Goal: Task Accomplishment & Management: Manage account settings

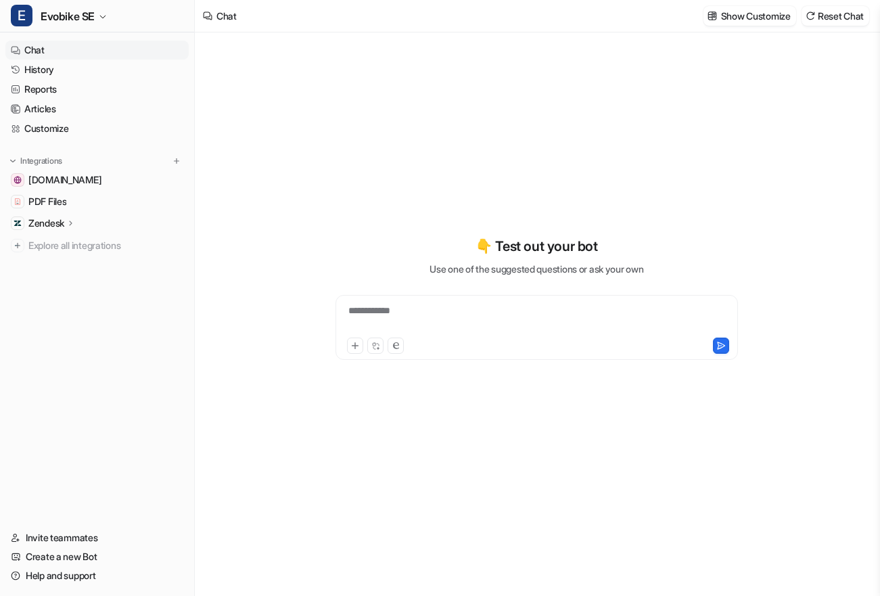
click at [424, 306] on div "**********" at bounding box center [537, 319] width 396 height 31
click at [375, 199] on div "👇 Test out your bot Use one of the suggested questions or ask your own" at bounding box center [537, 297] width 498 height 417
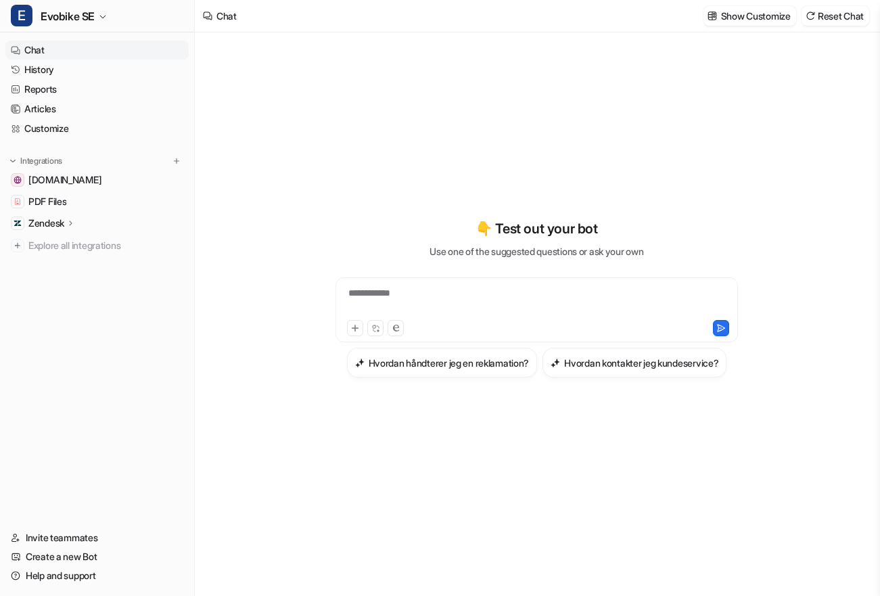
click at [479, 290] on div "**********" at bounding box center [537, 301] width 396 height 31
drag, startPoint x: 475, startPoint y: 427, endPoint x: 483, endPoint y: 425, distance: 7.6
click at [477, 427] on div "**********" at bounding box center [537, 297] width 498 height 417
click at [565, 110] on div "**********" at bounding box center [537, 297] width 498 height 417
click at [68, 221] on icon at bounding box center [70, 223] width 9 height 10
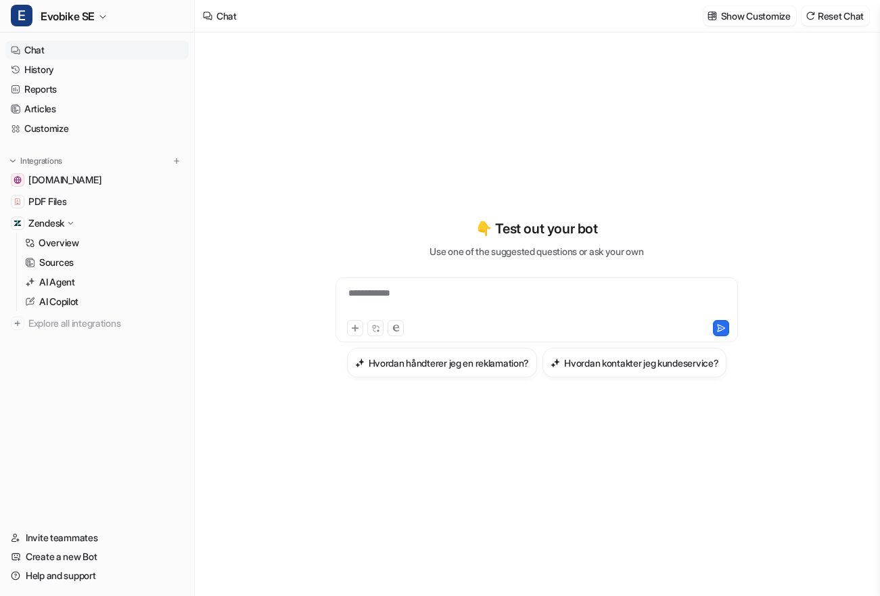
click at [67, 224] on icon at bounding box center [71, 222] width 10 height 9
click at [63, 207] on span "PDF Files" at bounding box center [47, 202] width 38 height 14
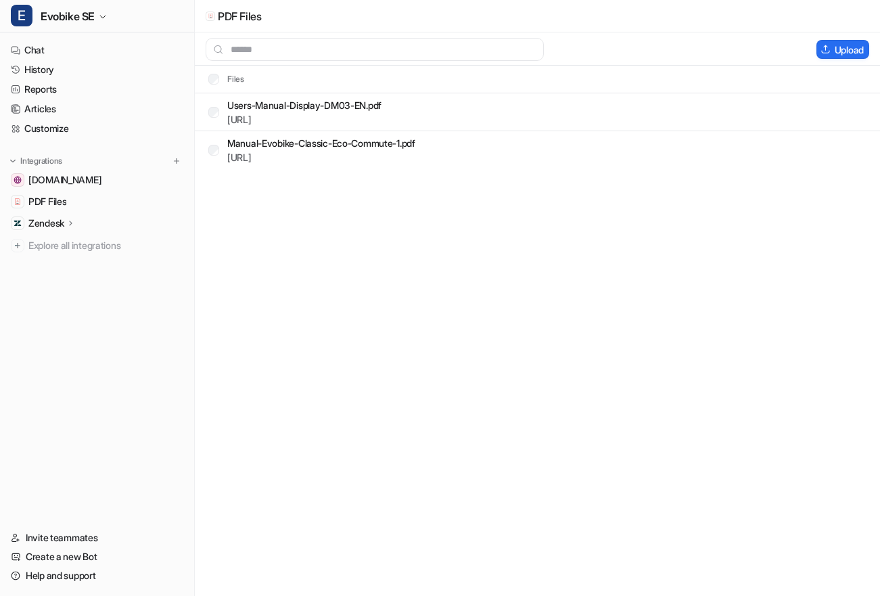
click at [78, 225] on div "Zendesk" at bounding box center [96, 223] width 183 height 19
click at [62, 258] on p "Sources" at bounding box center [56, 263] width 34 height 14
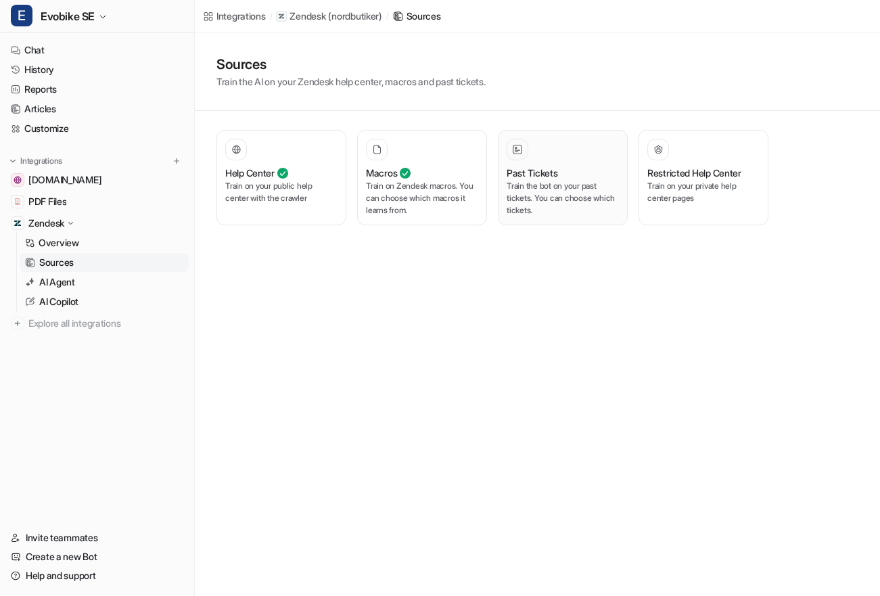
click at [558, 191] on p "Train the bot on your past tickets. You can choose which tickets." at bounding box center [563, 198] width 112 height 37
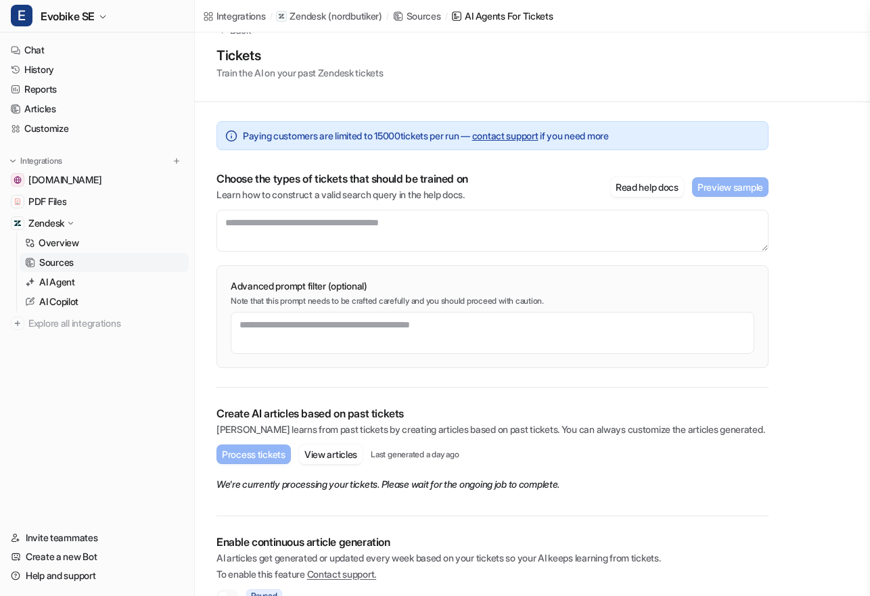
scroll to position [57, 0]
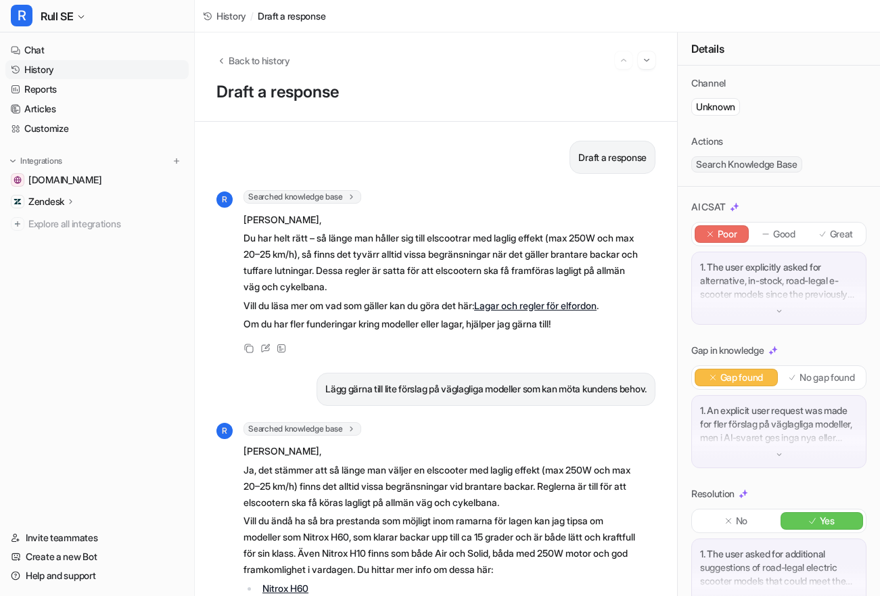
scroll to position [100, 0]
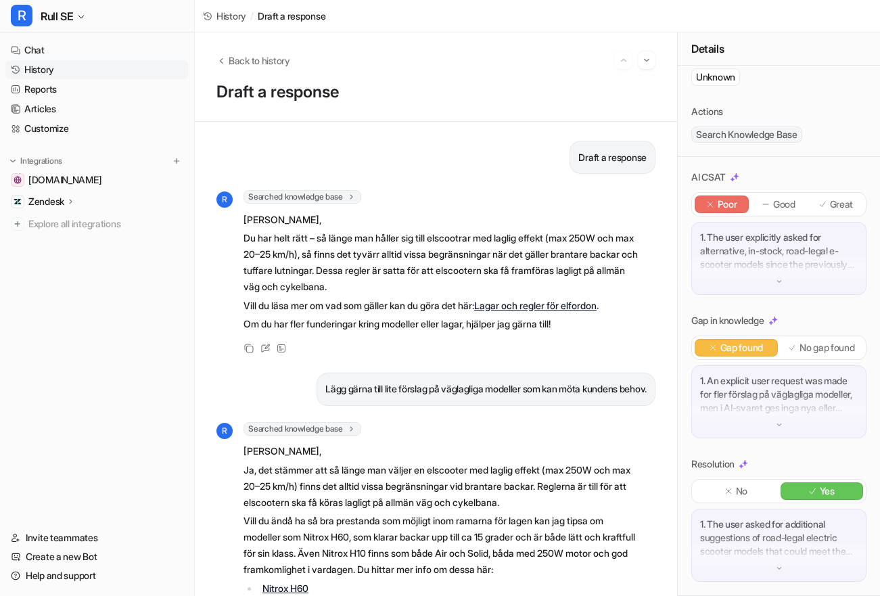
click at [328, 230] on p "Du har helt rätt – så länge man håller sig till elscootrar med laglig effekt (m…" at bounding box center [441, 262] width 396 height 65
click at [377, 235] on p "Du har helt rätt – så länge man håller sig till elscootrar med laglig effekt (m…" at bounding box center [441, 262] width 396 height 65
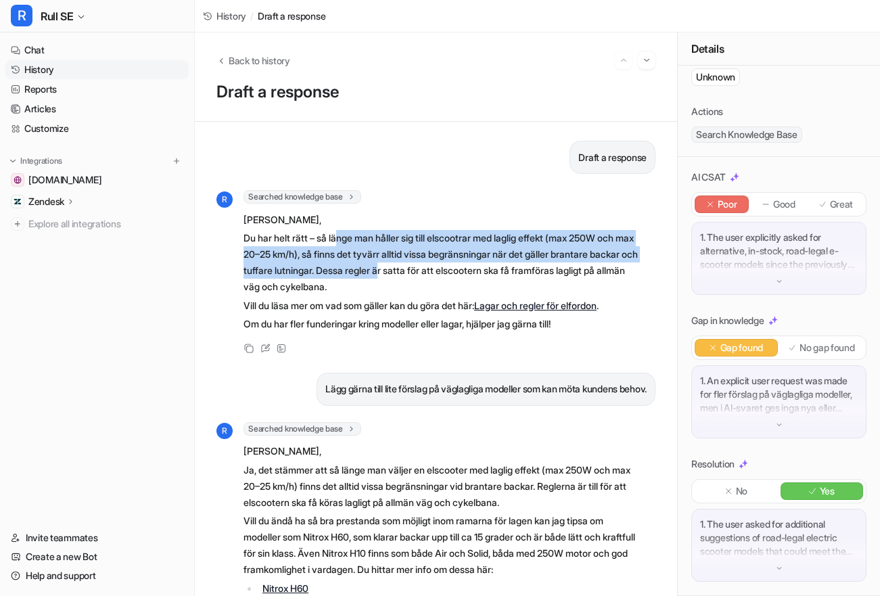
drag, startPoint x: 340, startPoint y: 235, endPoint x: 450, endPoint y: 277, distance: 117.5
click at [447, 275] on p "Du har helt rätt – så länge man håller sig till elscootrar med laglig effekt (m…" at bounding box center [441, 262] width 396 height 65
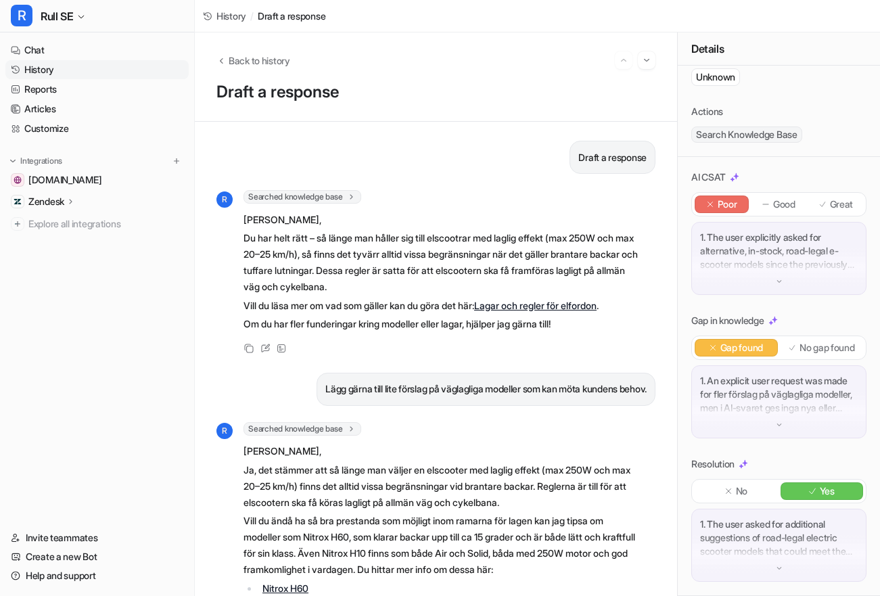
click at [367, 285] on p "Du har helt rätt – så länge man håller sig till elscootrar med laglig effekt (m…" at bounding box center [441, 262] width 396 height 65
drag, startPoint x: 320, startPoint y: 245, endPoint x: 467, endPoint y: 286, distance: 152.4
click at [326, 251] on p "Du har helt rätt – så länge man håller sig till elscootrar med laglig effekt (m…" at bounding box center [441, 262] width 396 height 65
click at [499, 258] on p "Du har helt rätt – så länge man håller sig till elscootrar med laglig effekt (m…" at bounding box center [441, 262] width 396 height 65
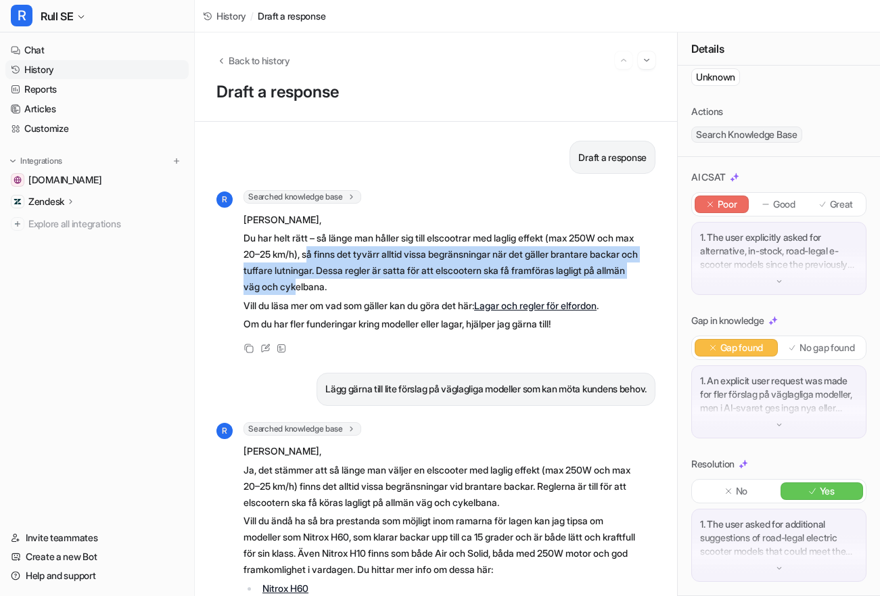
drag, startPoint x: 368, startPoint y: 278, endPoint x: 396, endPoint y: 286, distance: 29.5
click at [392, 284] on p "Du har helt rätt – så länge man håller sig till elscootrar med laglig effekt (m…" at bounding box center [441, 262] width 396 height 65
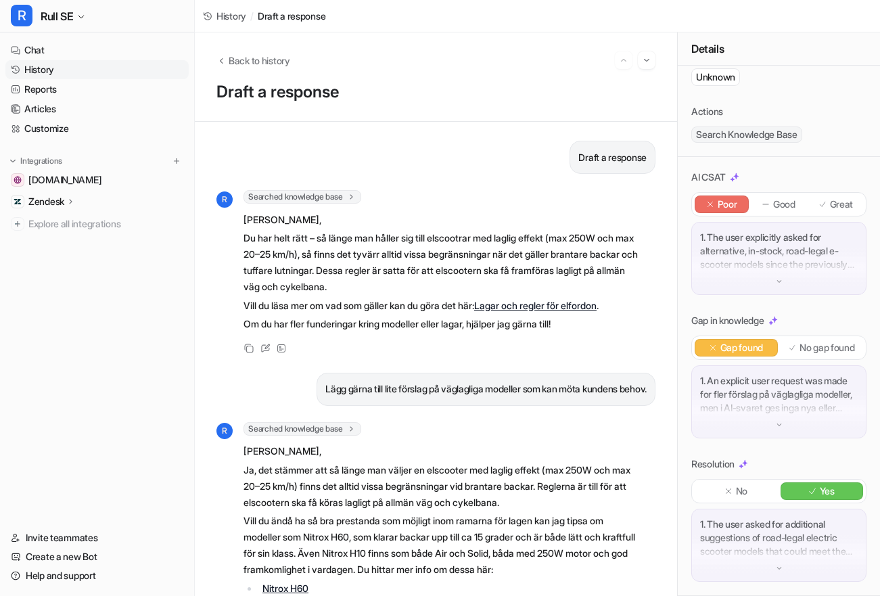
click at [405, 298] on p "Vill du läsa mer om vad som gäller kan du göra det här: Lagar och regler för el…" at bounding box center [441, 306] width 396 height 16
click at [403, 300] on p "Vill du läsa mer om vad som gäller kan du göra det här: Lagar och regler för el…" at bounding box center [441, 306] width 396 height 16
click at [260, 68] on div "Back to history" at bounding box center [435, 60] width 439 height 18
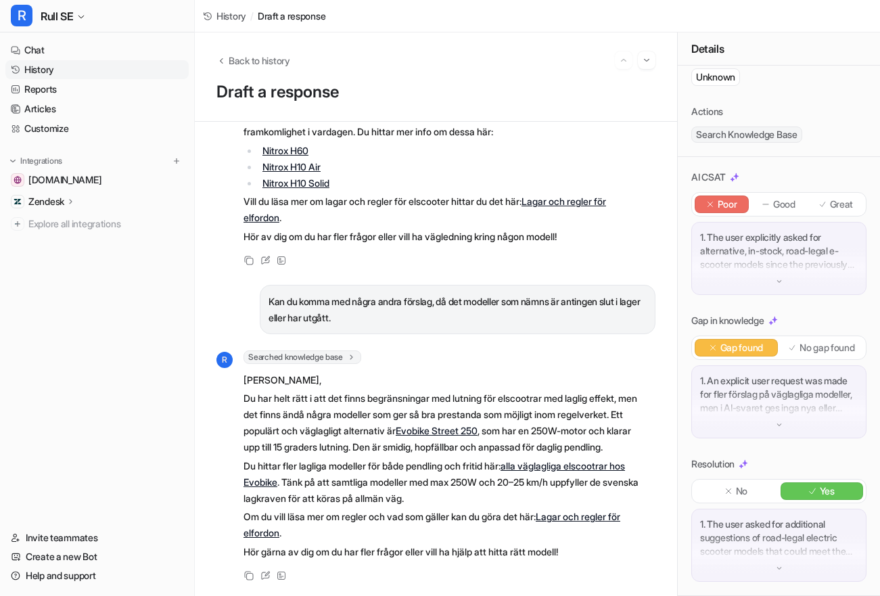
scroll to position [464, 0]
click at [346, 430] on p "Du har helt rätt i att det finns begränsningar med lutning för elscootrar med l…" at bounding box center [441, 422] width 396 height 65
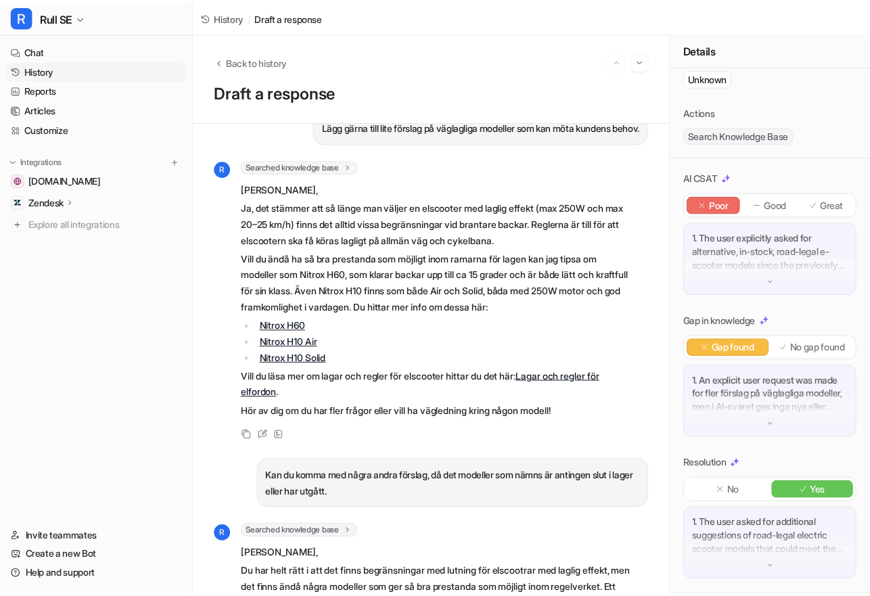
scroll to position [0, 0]
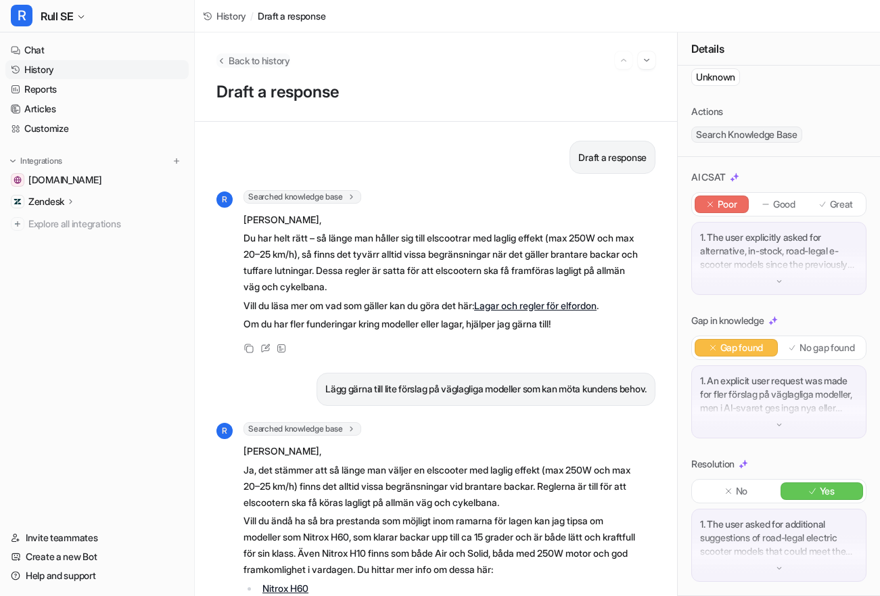
click at [241, 58] on span "Back to history" at bounding box center [260, 60] width 62 height 14
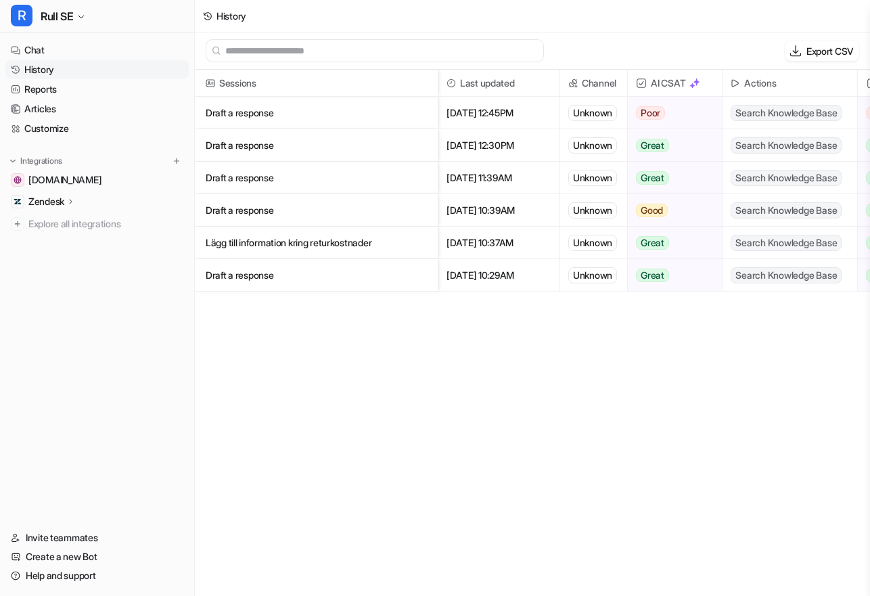
click at [61, 72] on link "History" at bounding box center [96, 69] width 183 height 19
click at [42, 19] on span "Rull SE" at bounding box center [57, 16] width 32 height 19
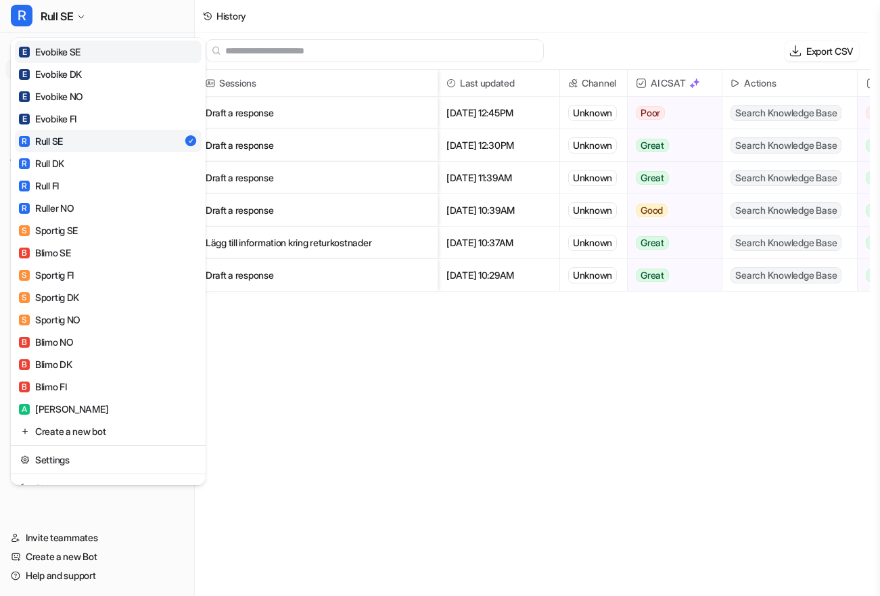
click at [79, 53] on div "E Evobike SE" at bounding box center [50, 52] width 62 height 14
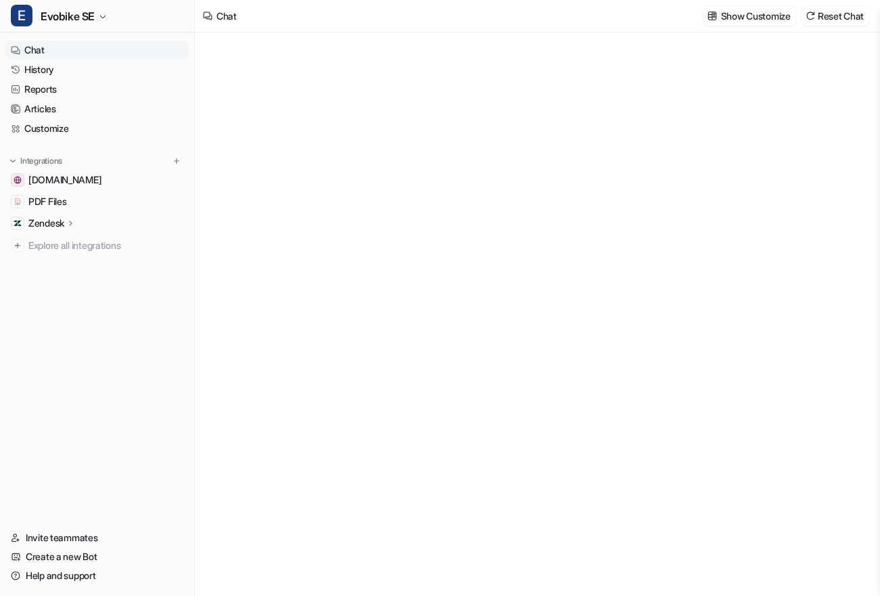
type textarea "**********"
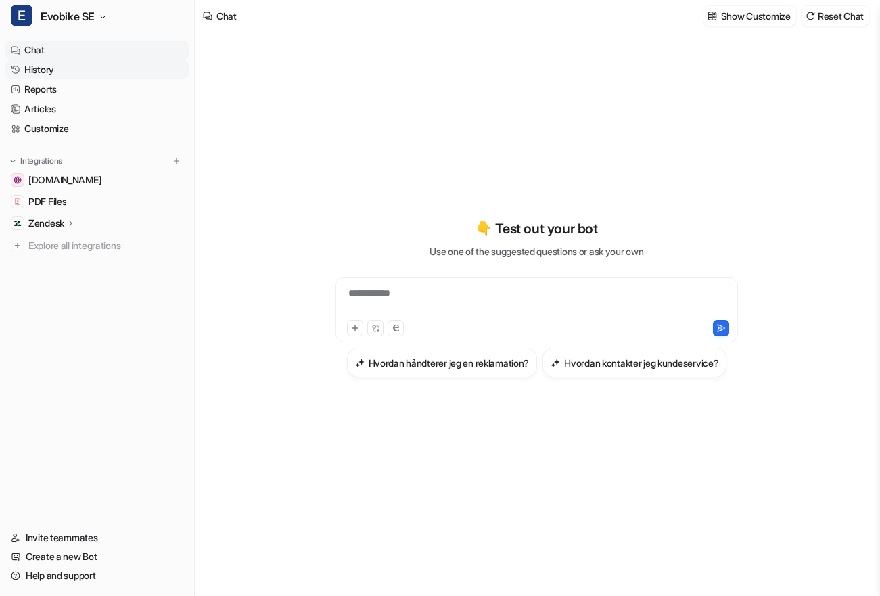
click at [80, 67] on link "History" at bounding box center [96, 69] width 183 height 19
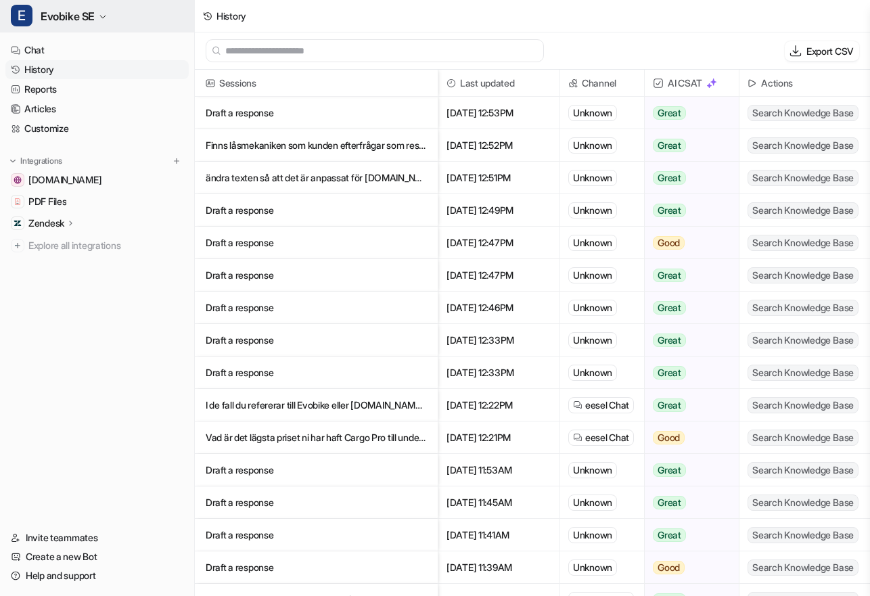
click at [82, 16] on span "Evobike SE" at bounding box center [68, 16] width 54 height 19
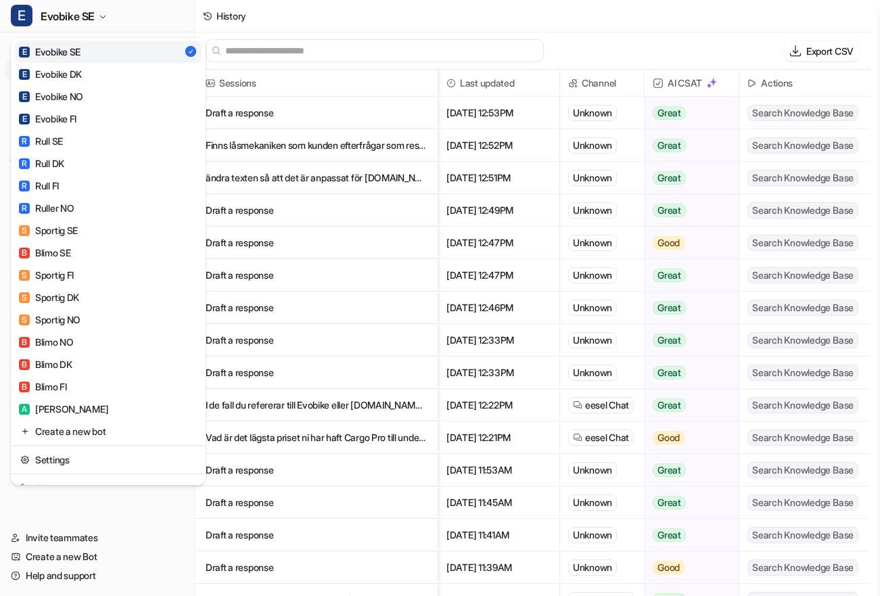
click at [169, 546] on div "E Evobike SE E Evobike SE E Evobike DK E Evobike NO E Evobike FI R Rull SE R Ru…" at bounding box center [97, 298] width 195 height 596
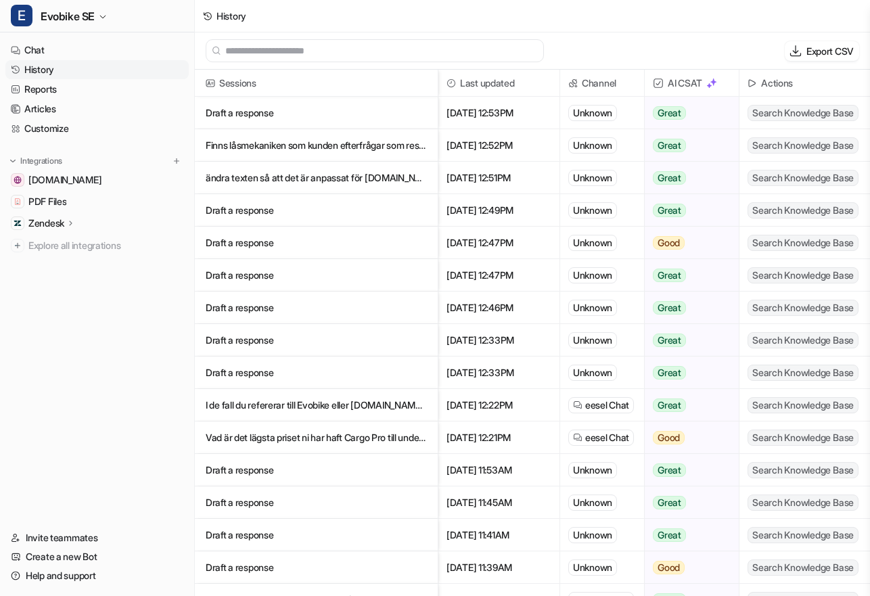
click at [76, 362] on nav "Chat History Reports Articles Customize Integrations [DOMAIN_NAME] PDF Files Ze…" at bounding box center [97, 276] width 194 height 482
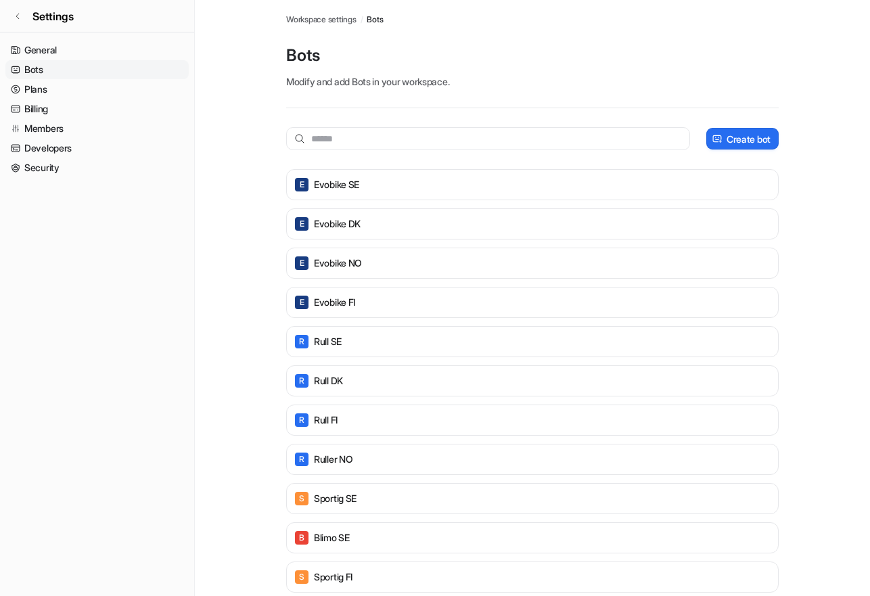
click at [63, 270] on nav "General Bots Plans Billing Members Developers Security" at bounding box center [97, 312] width 194 height 555
click at [54, 49] on link "General" at bounding box center [96, 50] width 183 height 19
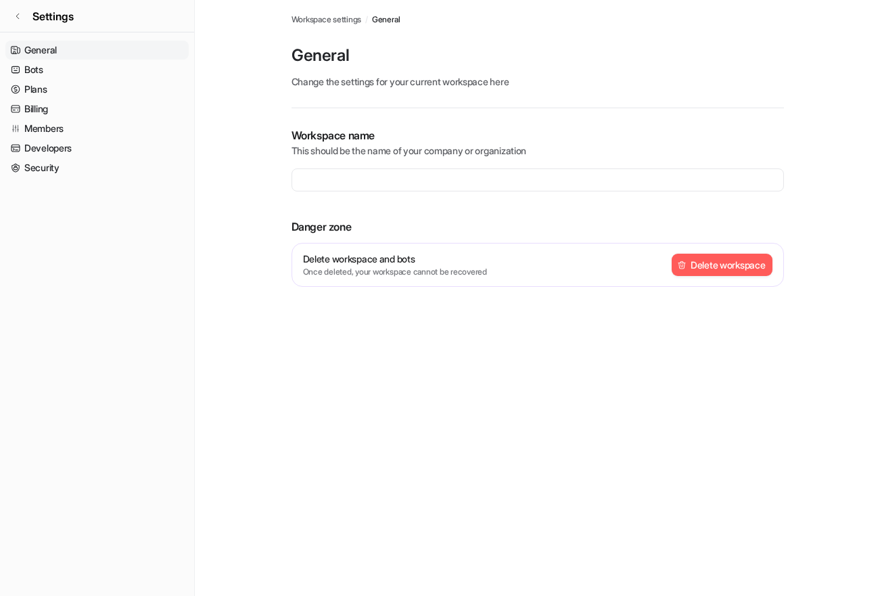
type input "**********"
click at [384, 356] on div "**********" at bounding box center [440, 298] width 880 height 596
click at [456, 453] on div "**********" at bounding box center [440, 298] width 880 height 596
drag, startPoint x: 318, startPoint y: 492, endPoint x: 319, endPoint y: 474, distance: 18.3
click at [319, 493] on div "**********" at bounding box center [440, 298] width 880 height 596
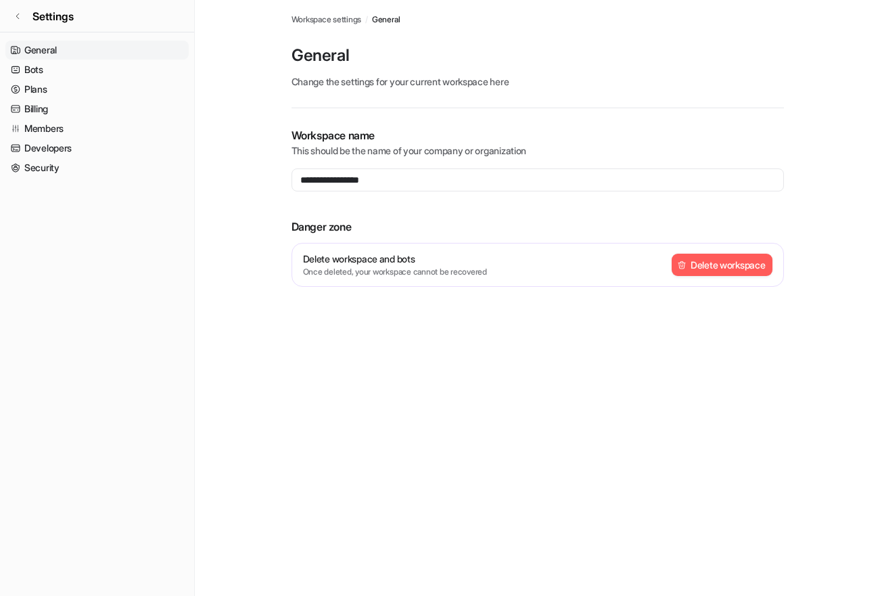
click at [440, 465] on div "**********" at bounding box center [440, 298] width 880 height 596
click at [419, 482] on div "**********" at bounding box center [440, 298] width 880 height 596
click at [250, 352] on div "**********" at bounding box center [440, 298] width 880 height 596
click at [354, 467] on div "**********" at bounding box center [440, 298] width 880 height 596
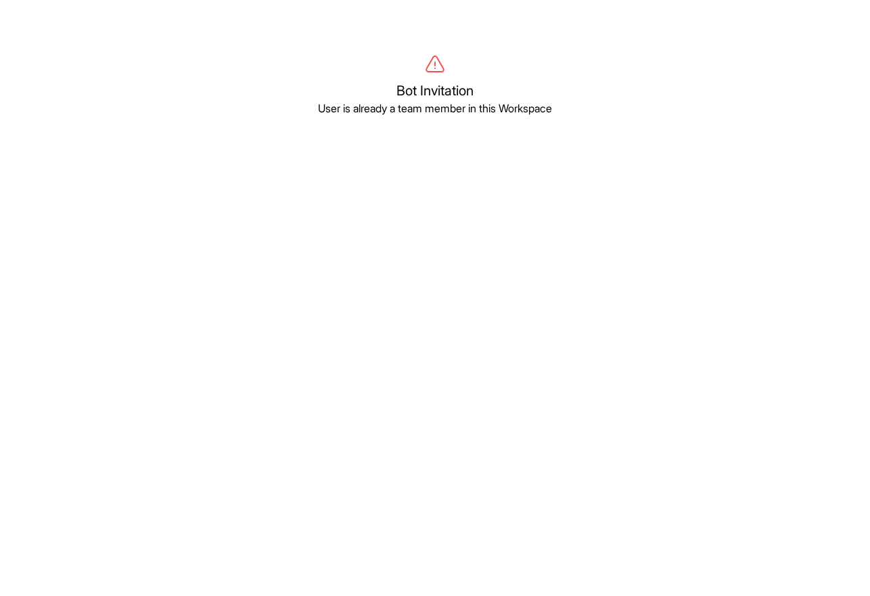
click at [613, 375] on body "Bot Invitation User is already a team member in this Workspace" at bounding box center [435, 352] width 870 height 596
click at [18, 187] on body "Bot Invitation User is already a team member in this Workspace" at bounding box center [435, 352] width 870 height 596
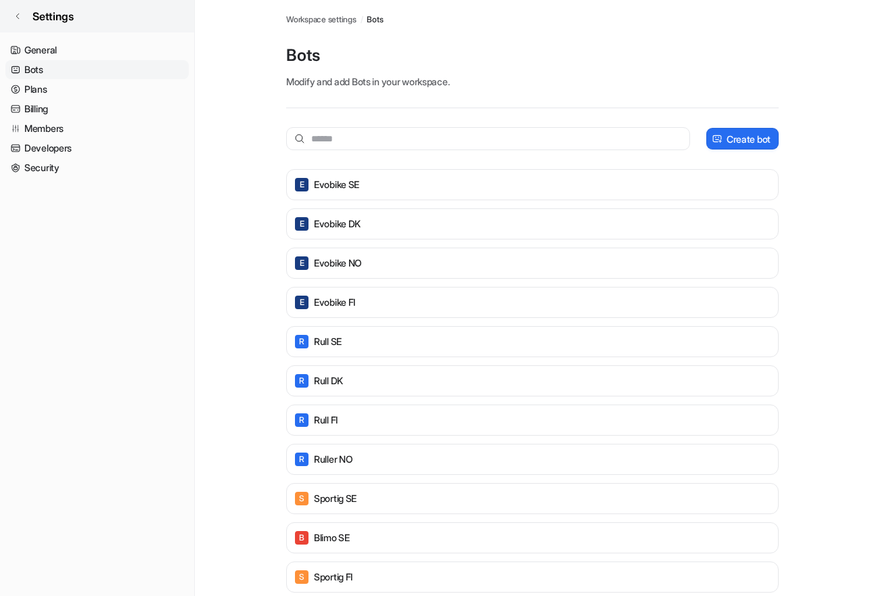
click at [55, 11] on span "Settings" at bounding box center [52, 16] width 41 height 16
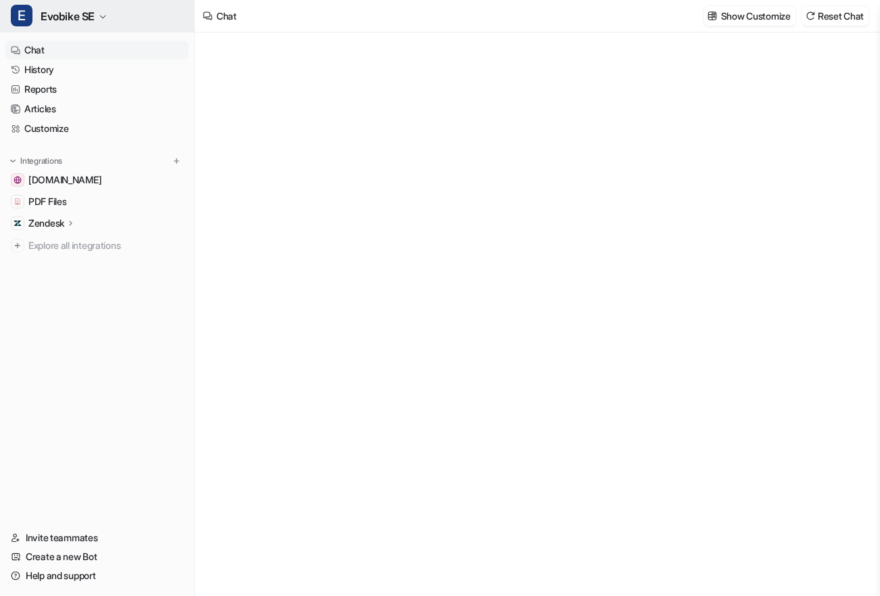
type textarea "**********"
click at [76, 21] on span "Evobike SE" at bounding box center [68, 16] width 54 height 19
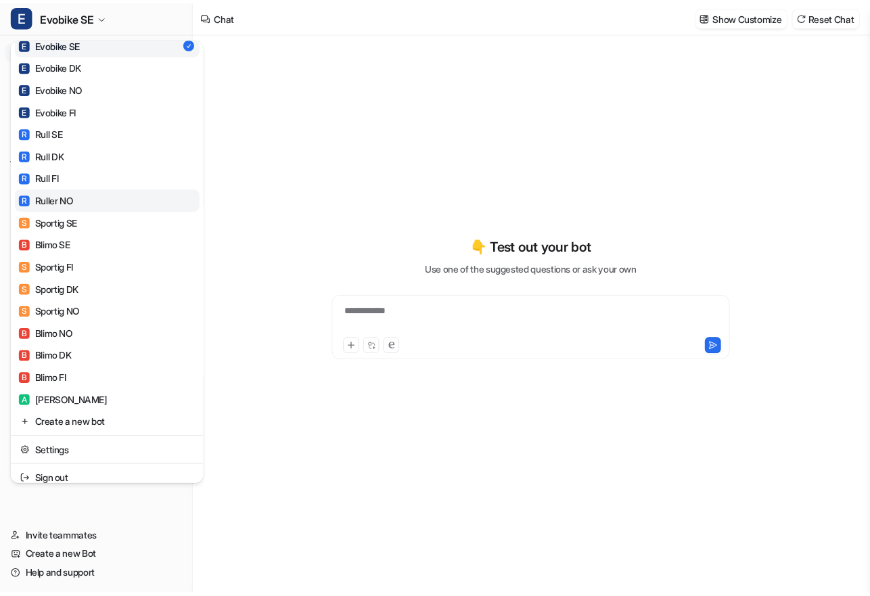
scroll to position [17, 0]
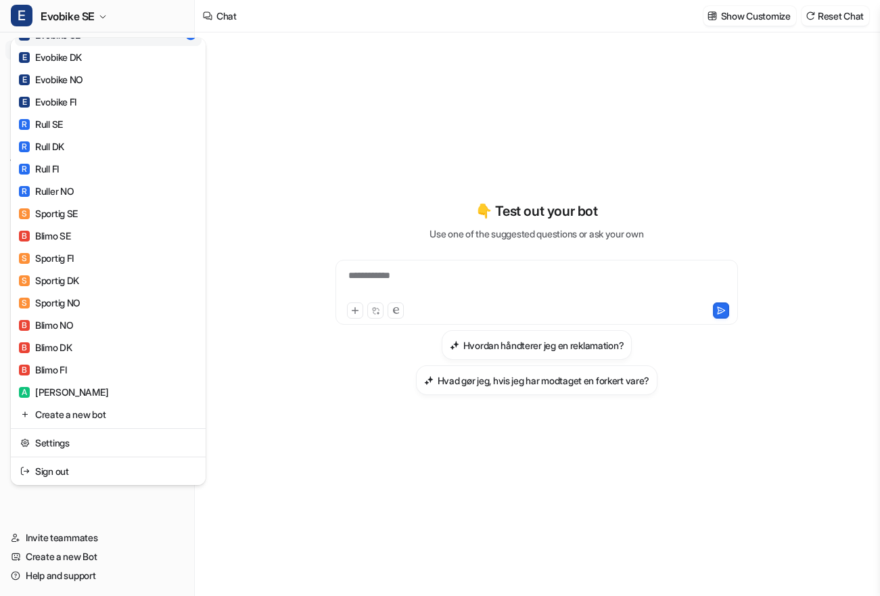
click at [350, 107] on div "**********" at bounding box center [440, 298] width 880 height 596
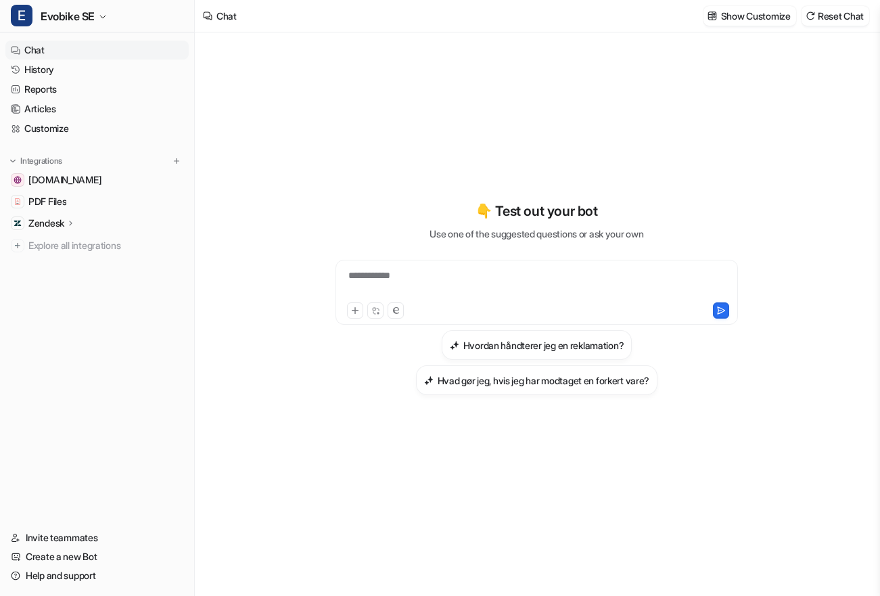
click at [233, 379] on div "**********" at bounding box center [537, 313] width 684 height 563
click at [354, 89] on div "**********" at bounding box center [537, 297] width 498 height 417
click at [95, 22] on span "Evobike SE" at bounding box center [68, 16] width 54 height 19
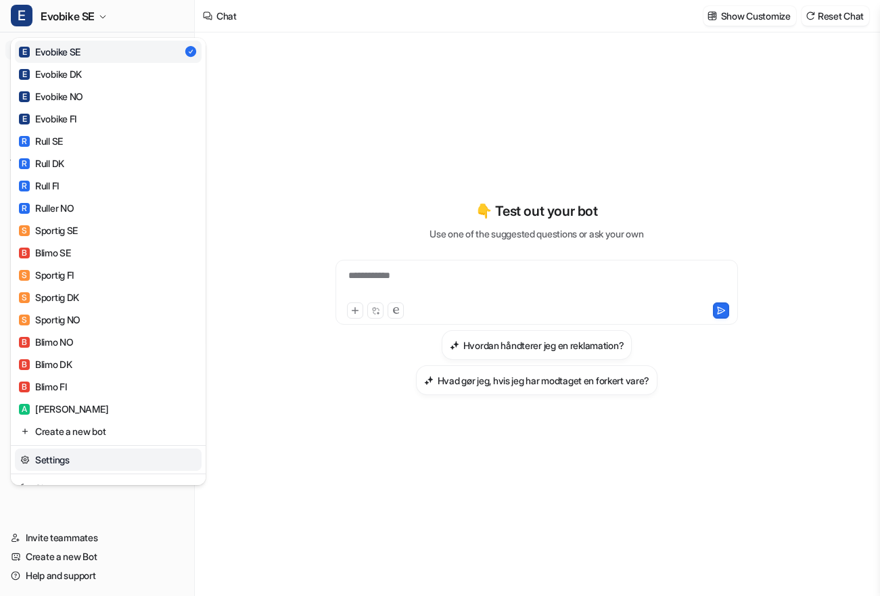
click at [70, 463] on link "Settings" at bounding box center [108, 459] width 187 height 22
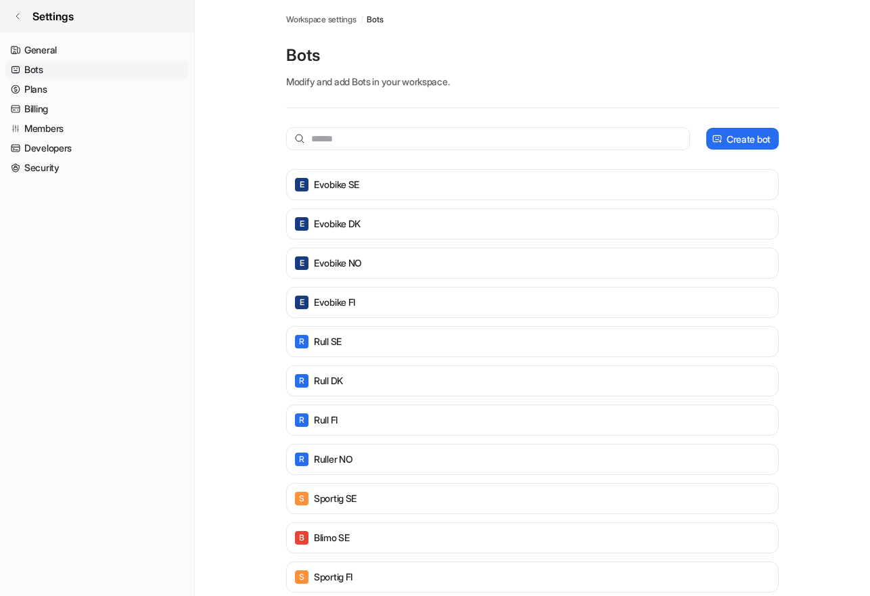
click at [49, 15] on span "Settings" at bounding box center [52, 16] width 41 height 16
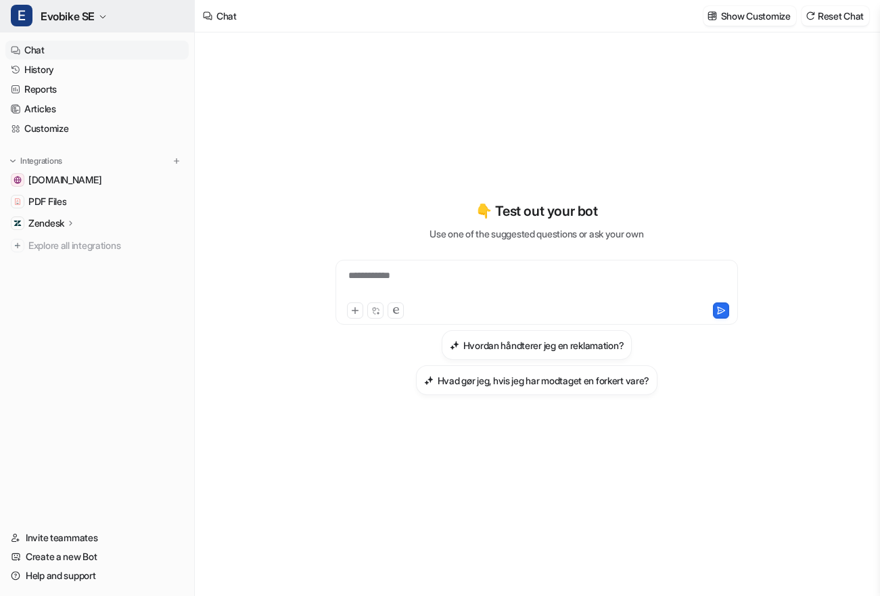
click at [83, 21] on span "Evobike SE" at bounding box center [68, 16] width 54 height 19
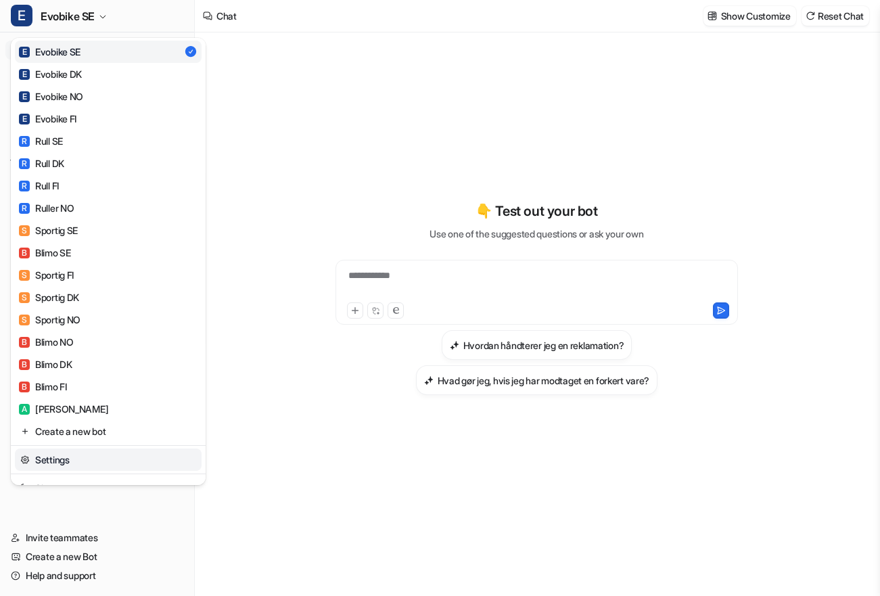
click at [103, 456] on link "Settings" at bounding box center [108, 459] width 187 height 22
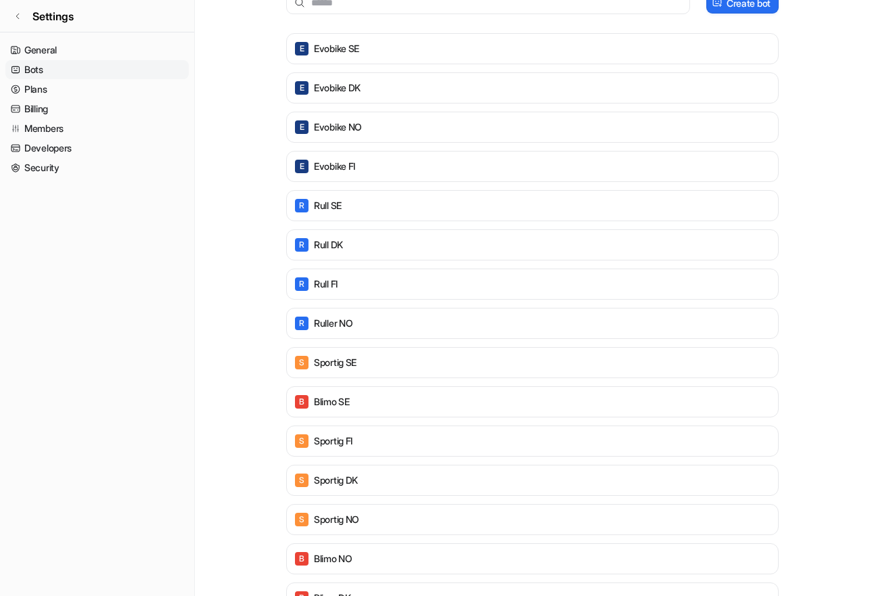
scroll to position [259, 0]
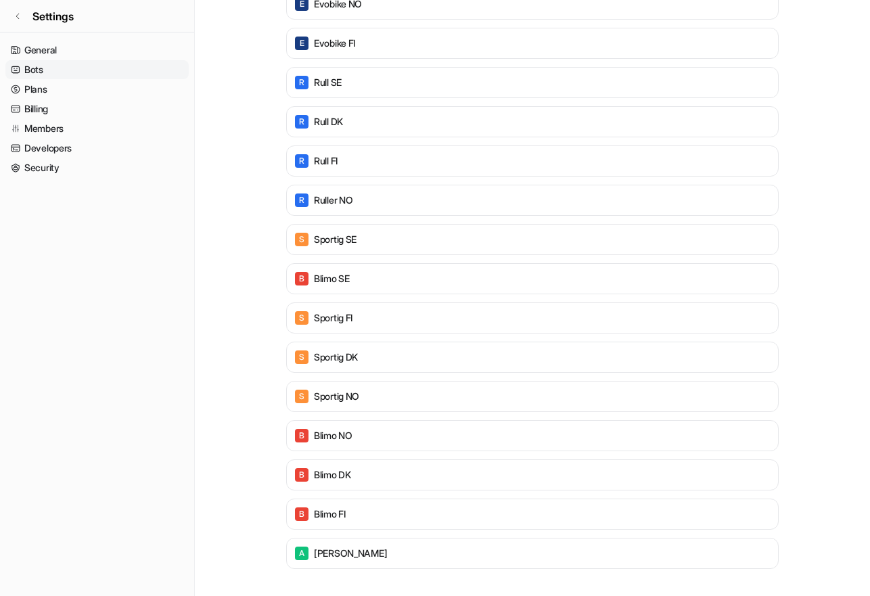
drag, startPoint x: 263, startPoint y: 223, endPoint x: 258, endPoint y: 216, distance: 9.2
click at [264, 223] on main "Workspace settings / Bots Bots Modify and add Bots in your workspace. Create bo…" at bounding box center [532, 168] width 675 height 855
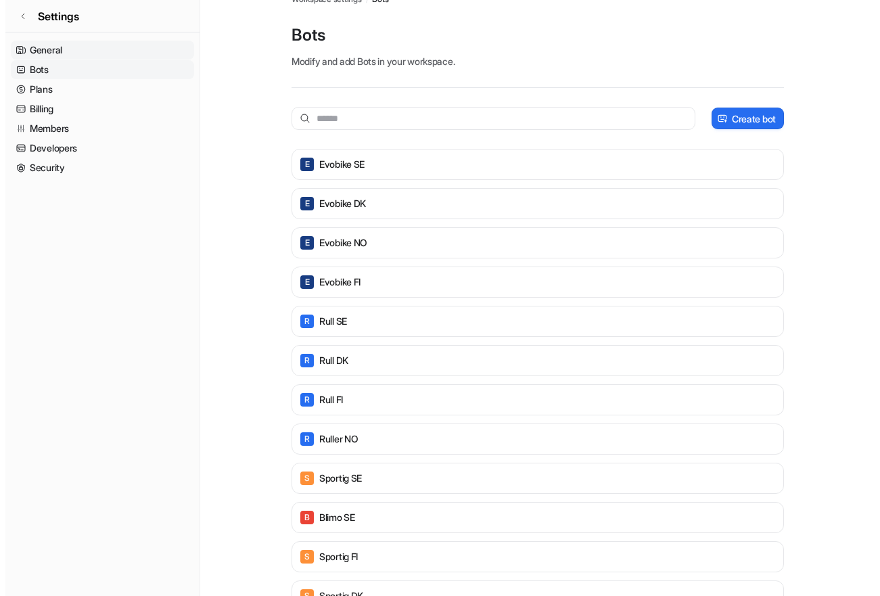
scroll to position [0, 0]
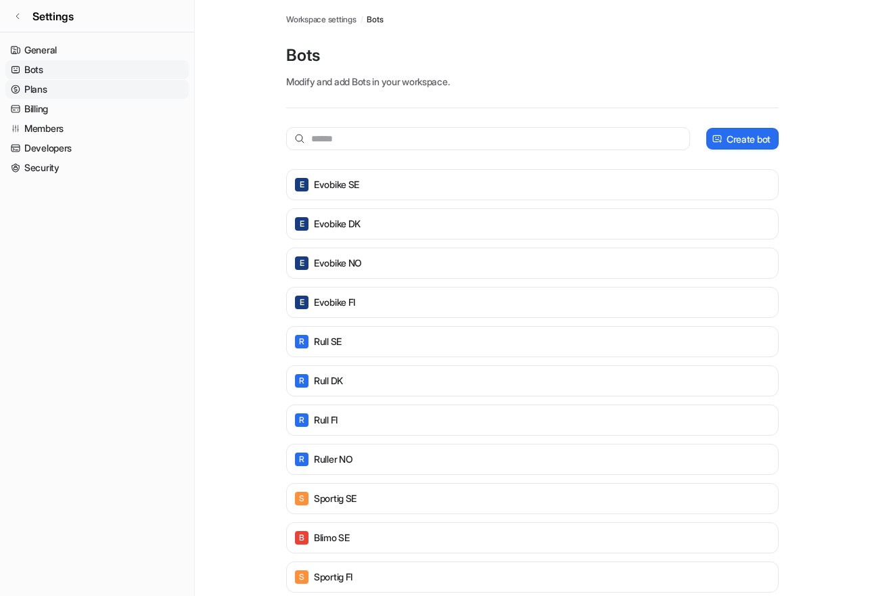
click at [51, 89] on link "Plans" at bounding box center [96, 89] width 183 height 19
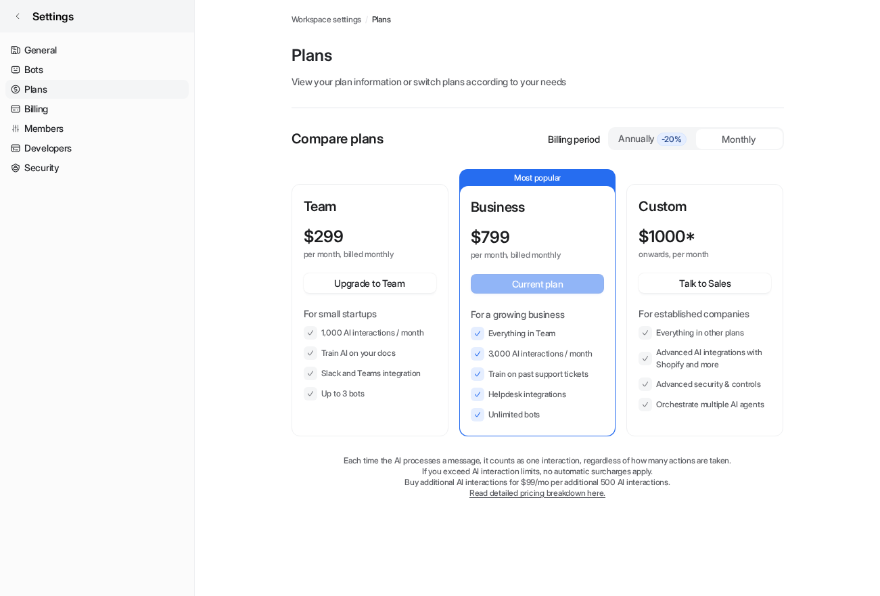
click at [57, 16] on span "Settings" at bounding box center [52, 16] width 41 height 16
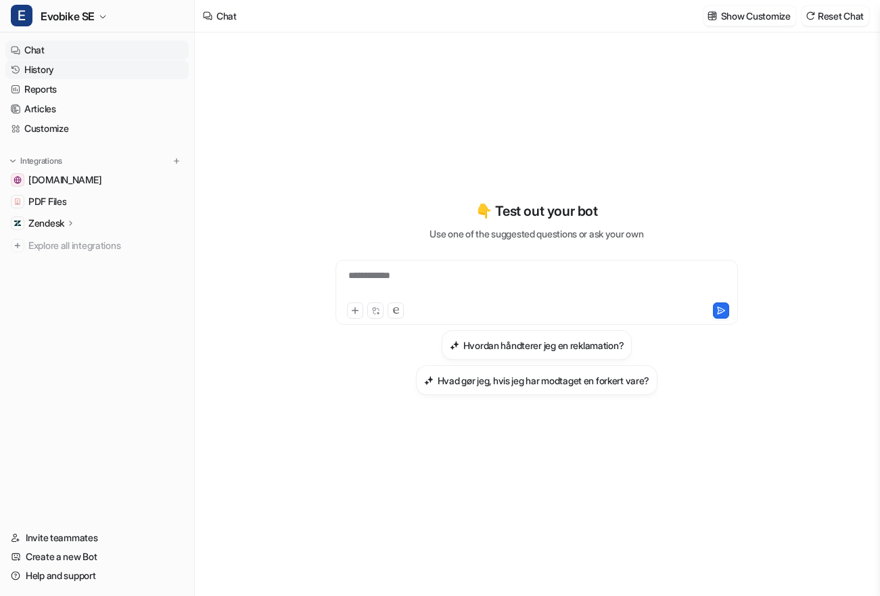
click at [57, 71] on link "History" at bounding box center [96, 69] width 183 height 19
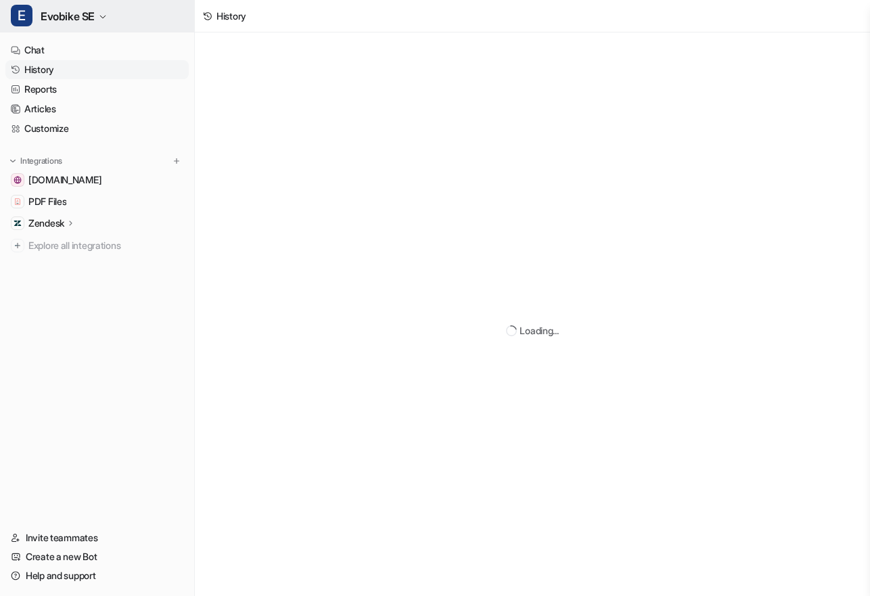
click at [89, 18] on span "Evobike SE" at bounding box center [68, 16] width 54 height 19
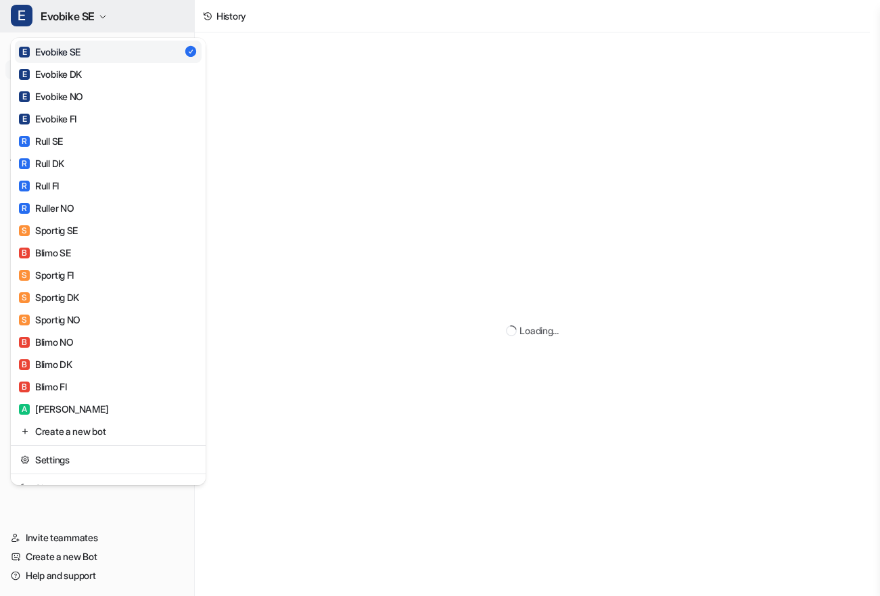
click at [65, 16] on span "Evobike SE" at bounding box center [68, 16] width 54 height 19
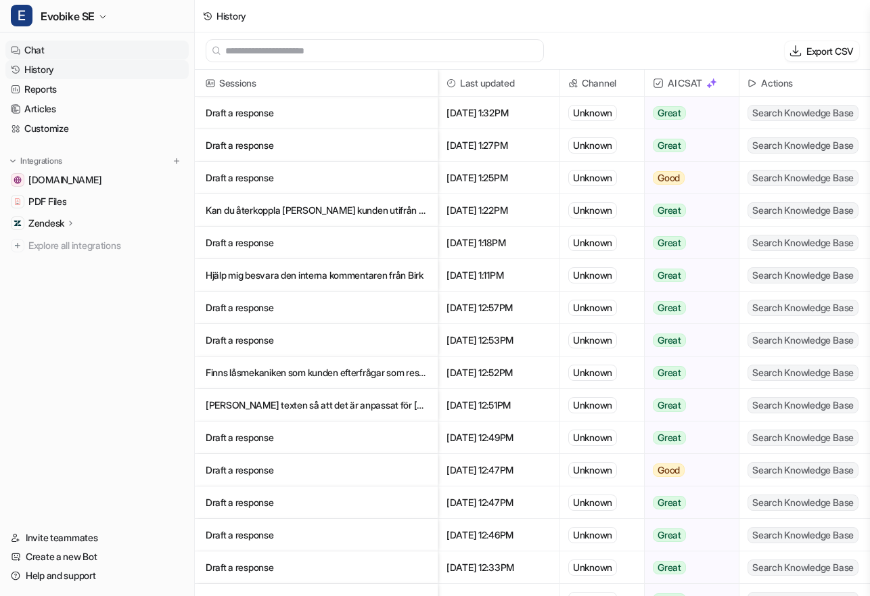
click at [37, 46] on link "Chat" at bounding box center [96, 50] width 183 height 19
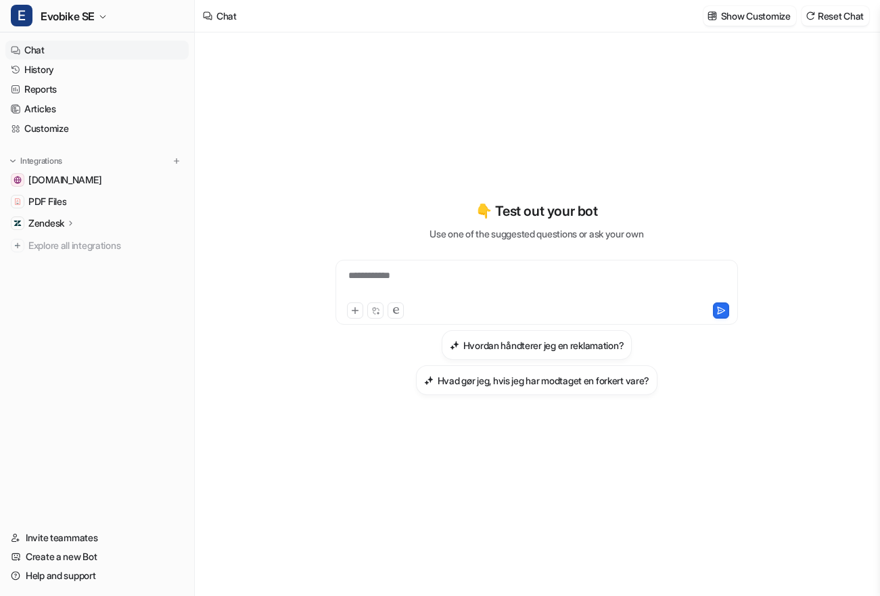
click at [425, 43] on div "**********" at bounding box center [537, 297] width 498 height 531
click at [81, 14] on span "Evobike SE" at bounding box center [68, 16] width 54 height 19
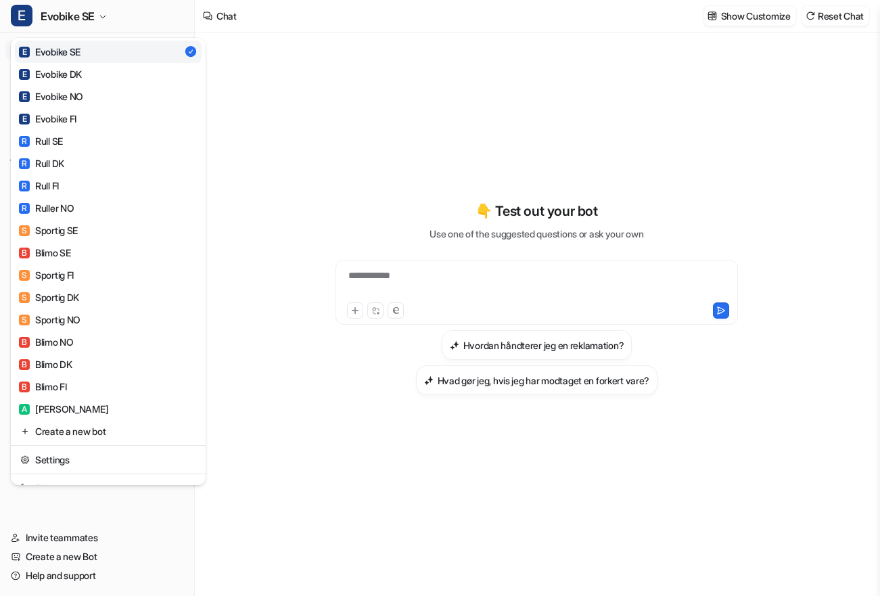
click at [374, 124] on div "**********" at bounding box center [440, 298] width 880 height 596
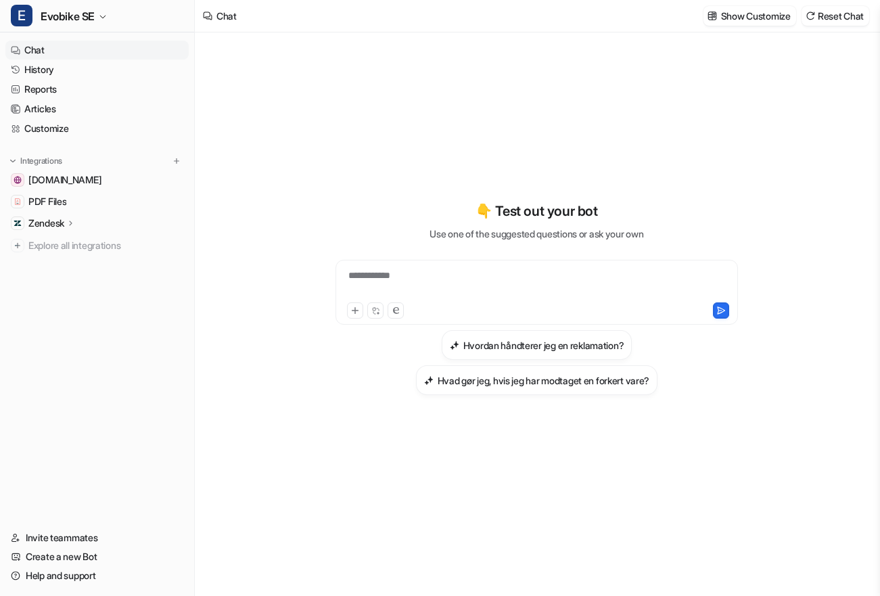
click at [14, 353] on nav "Chat History Reports Articles Customize Integrations [DOMAIN_NAME] PDF Files Ze…" at bounding box center [97, 276] width 194 height 482
click at [51, 48] on link "Chat" at bounding box center [96, 50] width 183 height 19
click at [64, 101] on link "Articles" at bounding box center [96, 108] width 183 height 19
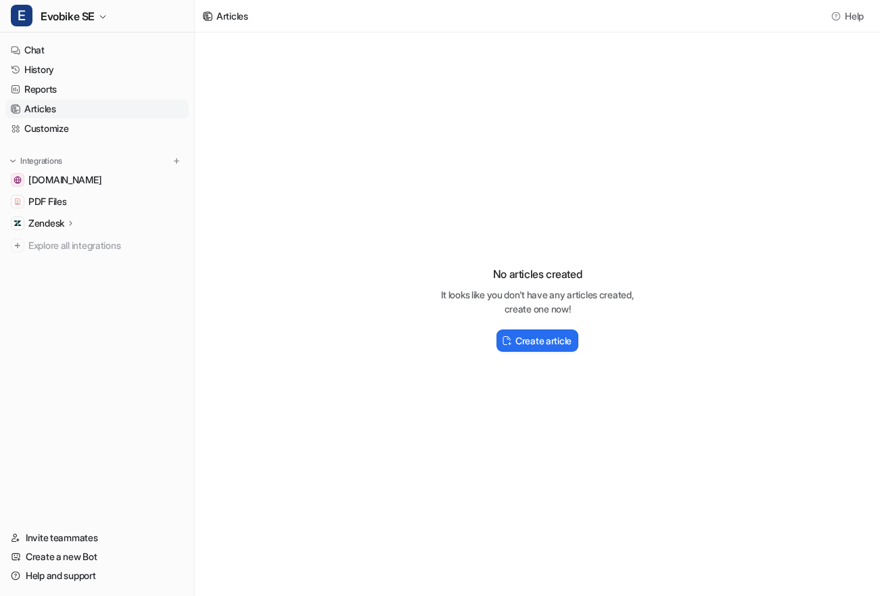
click at [60, 356] on nav "Chat History Reports Articles Customize Integrations [DOMAIN_NAME] PDF Files Ze…" at bounding box center [97, 276] width 194 height 482
drag, startPoint x: 450, startPoint y: 133, endPoint x: 431, endPoint y: 131, distance: 18.4
click at [450, 133] on div "No articles created It looks like you don't have any articles created, create o…" at bounding box center [537, 303] width 685 height 542
click at [335, 144] on div "No articles created It looks like you don't have any articles created, create o…" at bounding box center [537, 303] width 685 height 542
drag, startPoint x: 368, startPoint y: 114, endPoint x: 365, endPoint y: 128, distance: 14.5
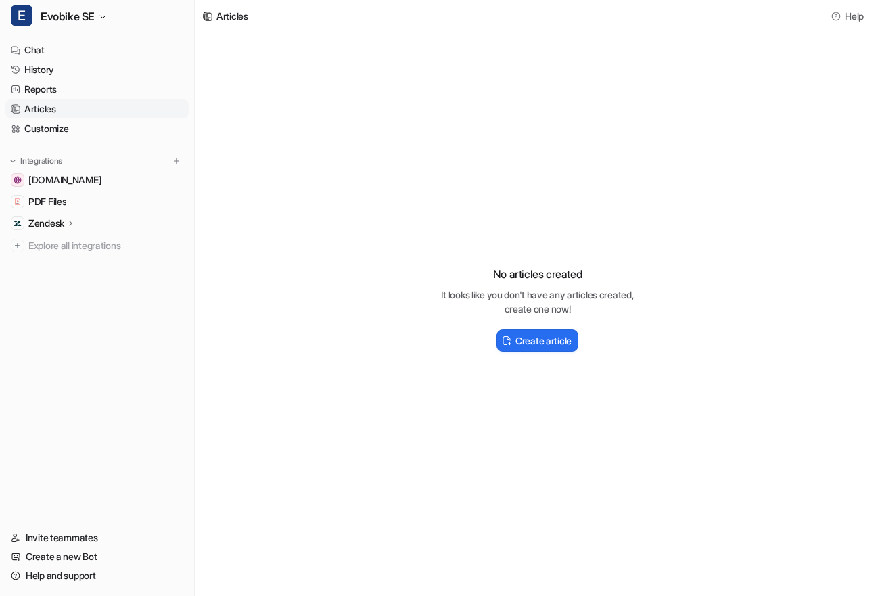
click at [369, 114] on div "No articles created It looks like you don't have any articles created, create o…" at bounding box center [537, 303] width 685 height 542
click at [362, 112] on div "No articles created It looks like you don't have any articles created, create o…" at bounding box center [537, 303] width 685 height 542
click at [400, 170] on div "No articles created It looks like you don't have any articles created, create o…" at bounding box center [537, 303] width 685 height 542
click at [732, 102] on div "No articles created It looks like you don't have any articles created, create o…" at bounding box center [537, 303] width 685 height 542
click at [694, 103] on div "No articles created It looks like you don't have any articles created, create o…" at bounding box center [537, 303] width 685 height 542
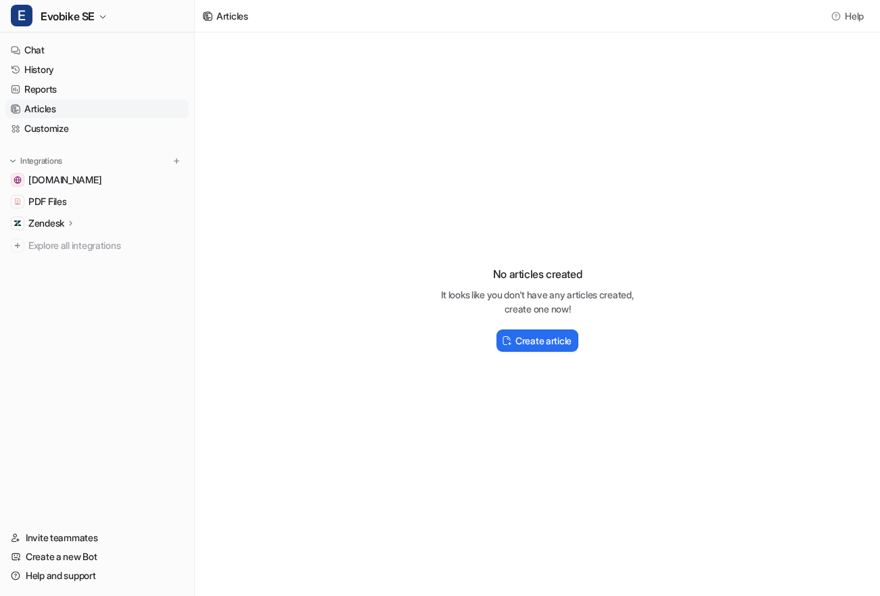
click at [699, 127] on div "No articles created It looks like you don't have any articles created, create o…" at bounding box center [537, 303] width 685 height 542
drag, startPoint x: 715, startPoint y: 99, endPoint x: 713, endPoint y: 108, distance: 8.9
click at [717, 99] on div "No articles created It looks like you don't have any articles created, create o…" at bounding box center [537, 303] width 685 height 542
click at [818, 395] on div "No articles created It looks like you don't have any articles created, create o…" at bounding box center [537, 303] width 685 height 542
click at [638, 473] on div "No articles created It looks like you don't have any articles created, create o…" at bounding box center [537, 303] width 685 height 542
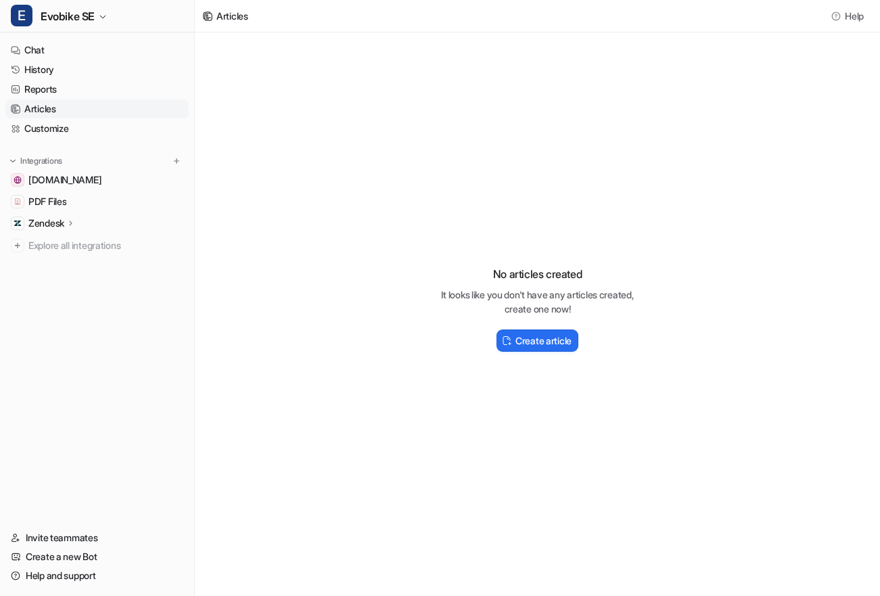
click at [380, 97] on div "No articles created It looks like you don't have any articles created, create o…" at bounding box center [537, 303] width 685 height 542
click at [479, 134] on div "No articles created It looks like you don't have any articles created, create o…" at bounding box center [537, 303] width 685 height 542
